Goal: Task Accomplishment & Management: Manage account settings

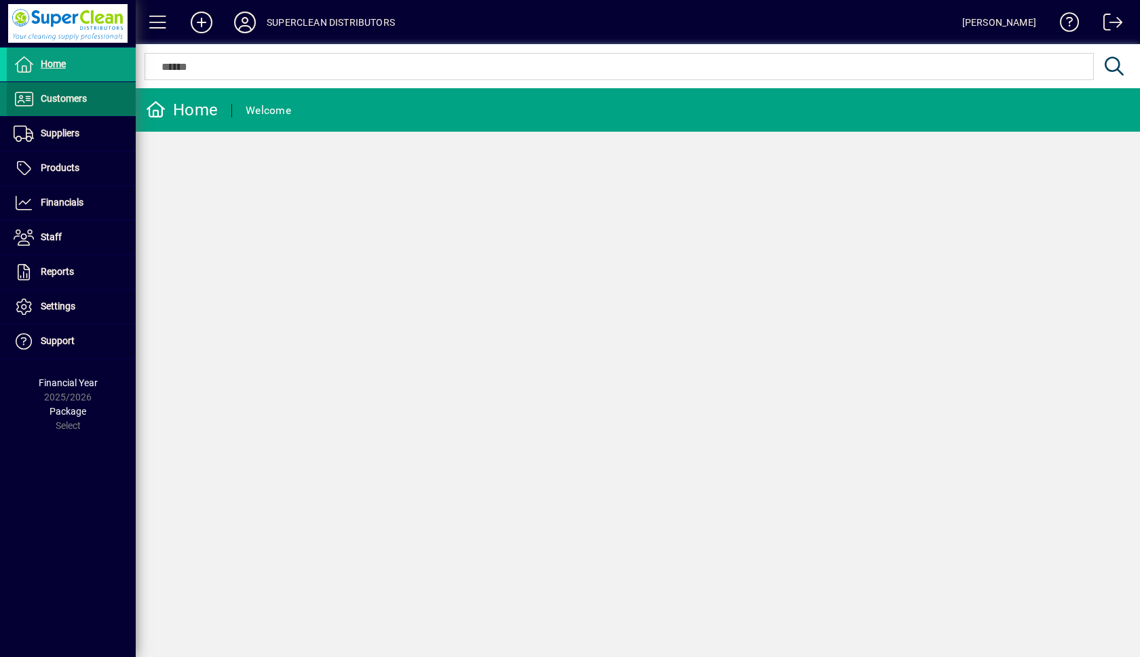
click at [68, 99] on span "Customers" at bounding box center [64, 98] width 46 height 11
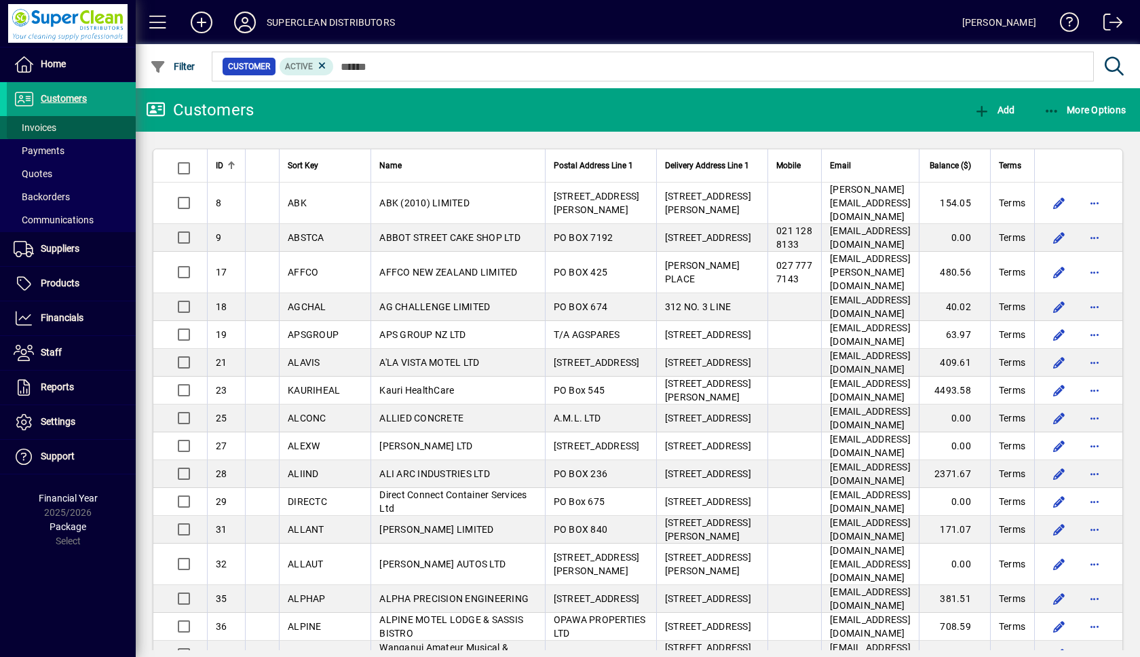
click at [45, 126] on span "Invoices" at bounding box center [35, 127] width 43 height 11
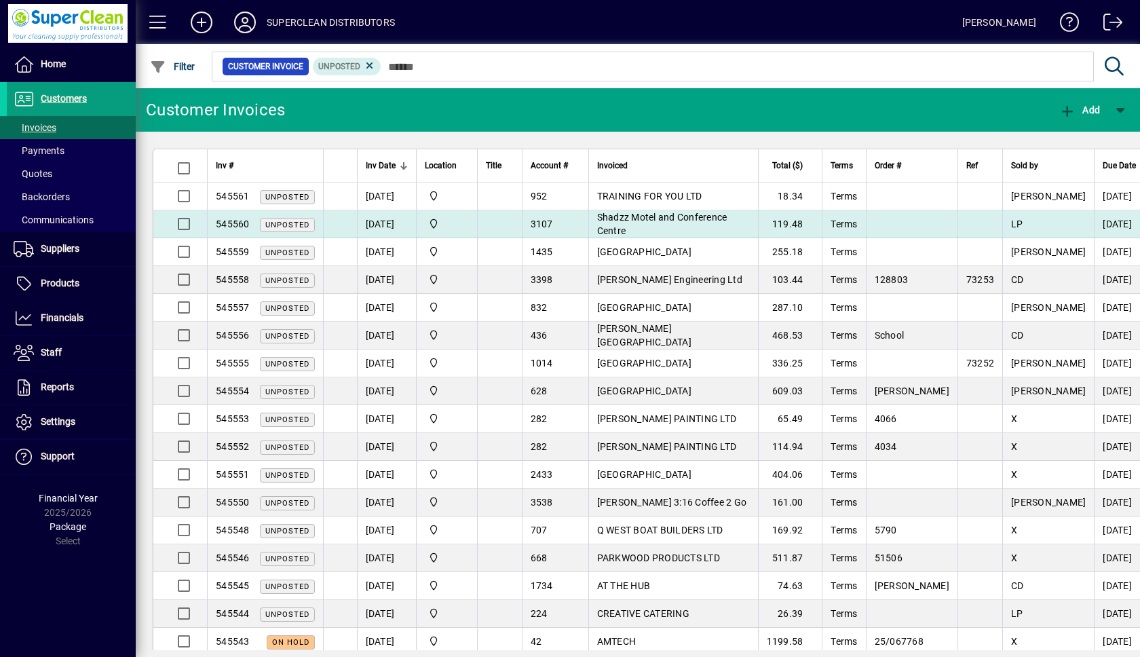
click at [699, 225] on td "Shadzz Motel and Conference Centre" at bounding box center [674, 224] width 170 height 28
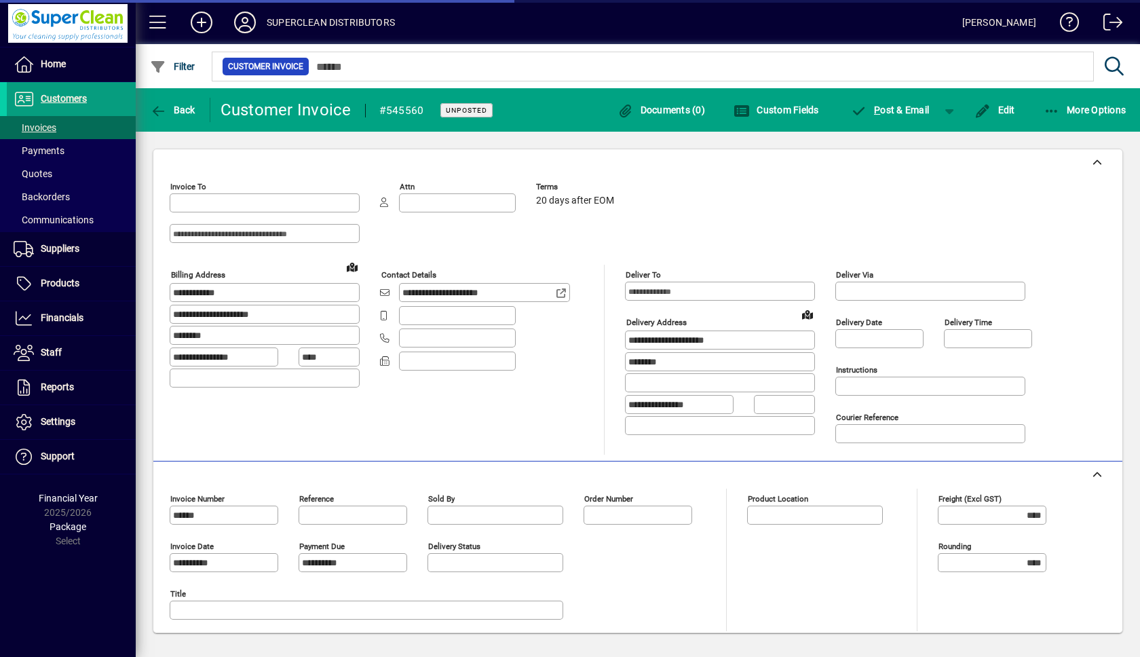
type input "**********"
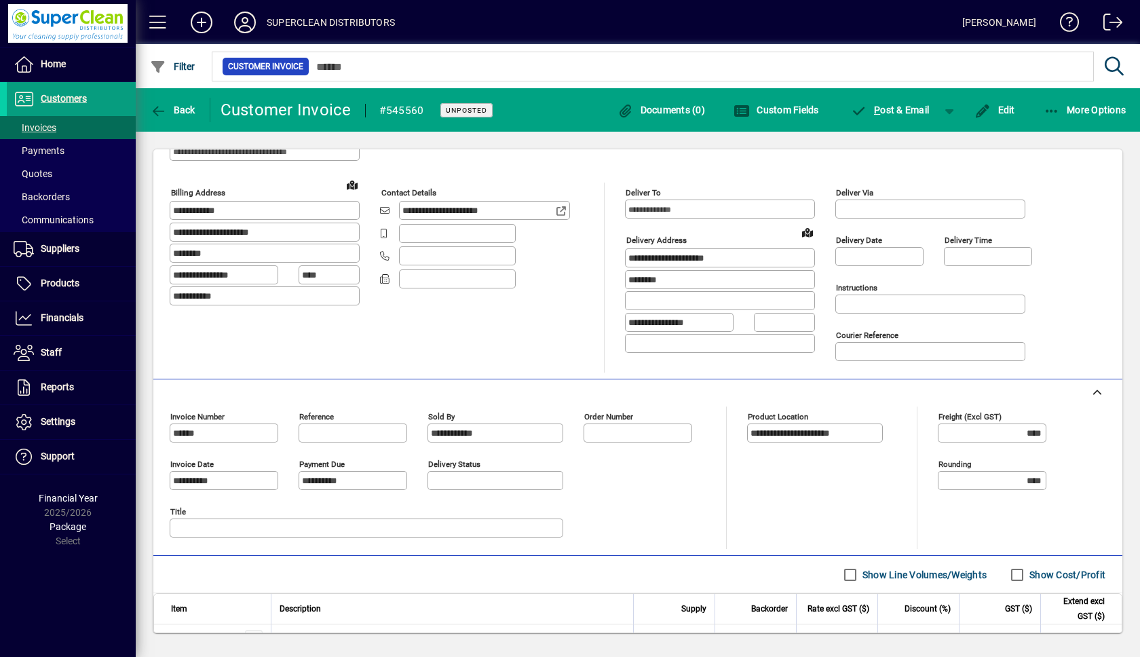
scroll to position [206, 0]
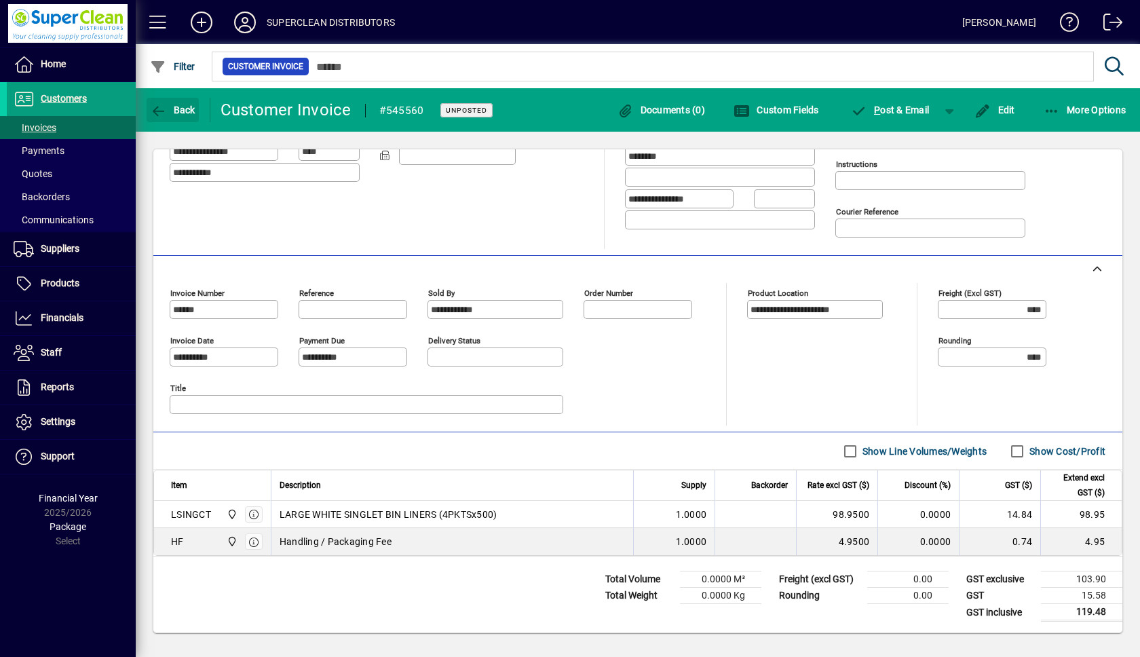
drag, startPoint x: 167, startPoint y: 105, endPoint x: 654, endPoint y: 362, distance: 551.1
click at [168, 105] on span "Back" at bounding box center [172, 110] width 45 height 11
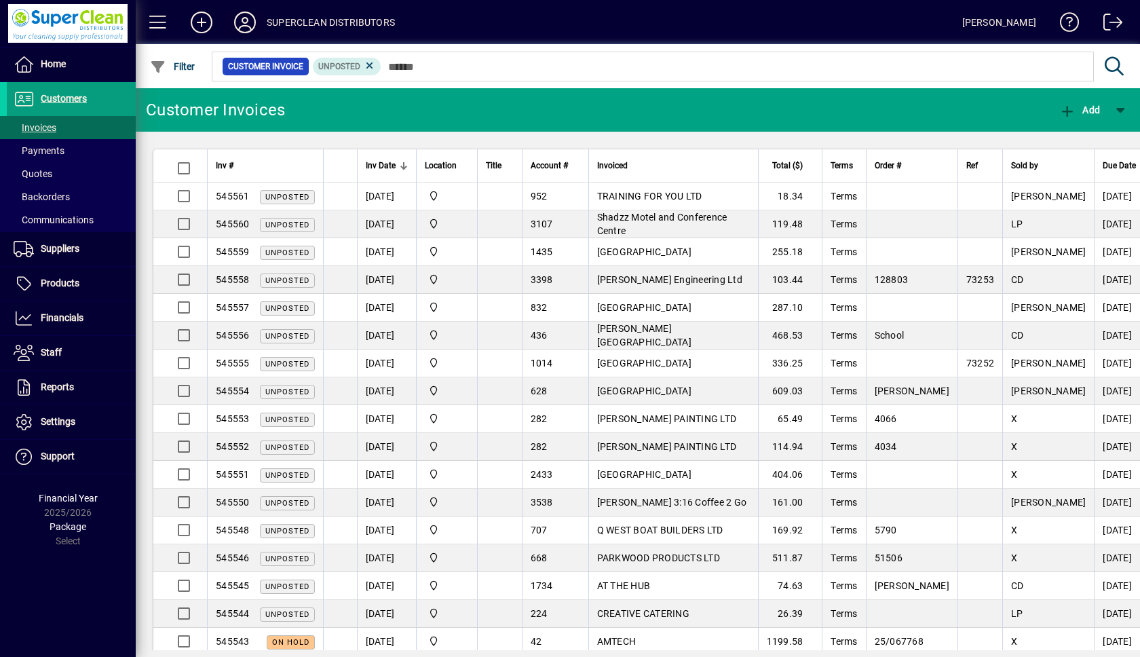
click at [240, 19] on icon at bounding box center [244, 23] width 27 height 22
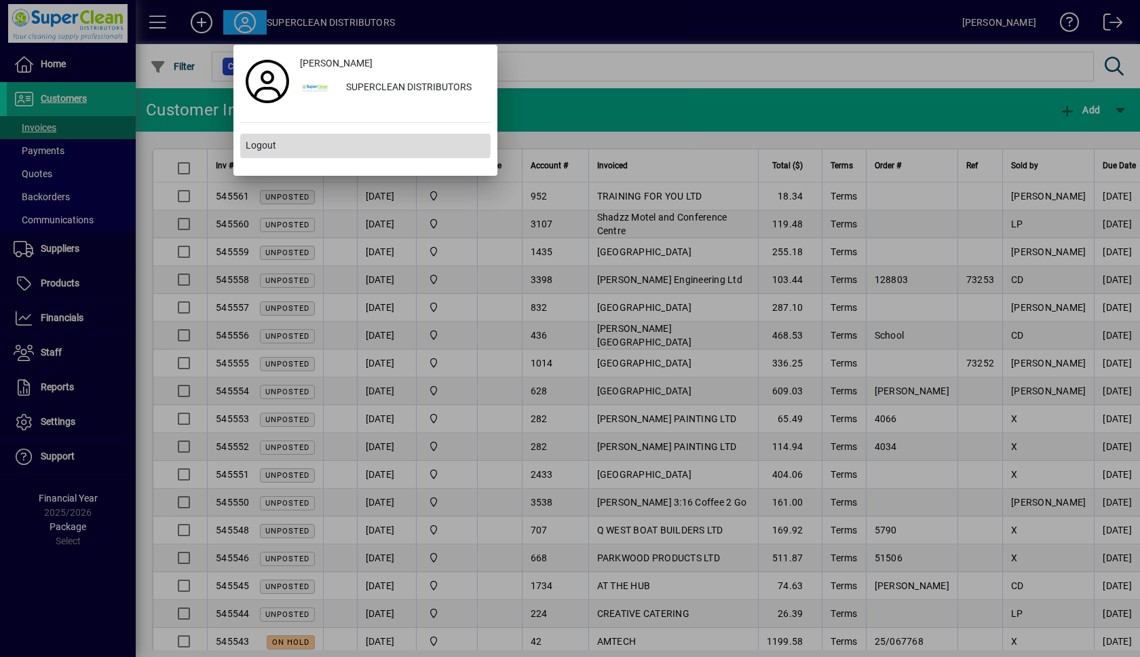
click at [257, 142] on span "Logout" at bounding box center [261, 145] width 31 height 14
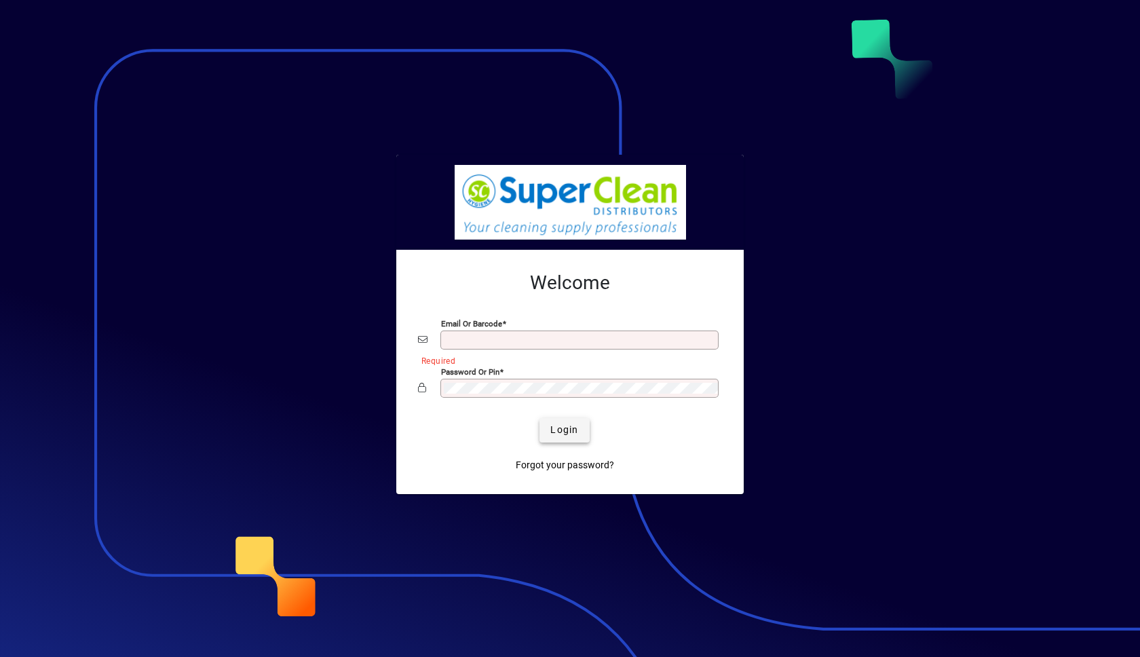
type input "**********"
click at [561, 430] on span "Login" at bounding box center [565, 430] width 28 height 14
